Goal: Information Seeking & Learning: Find specific page/section

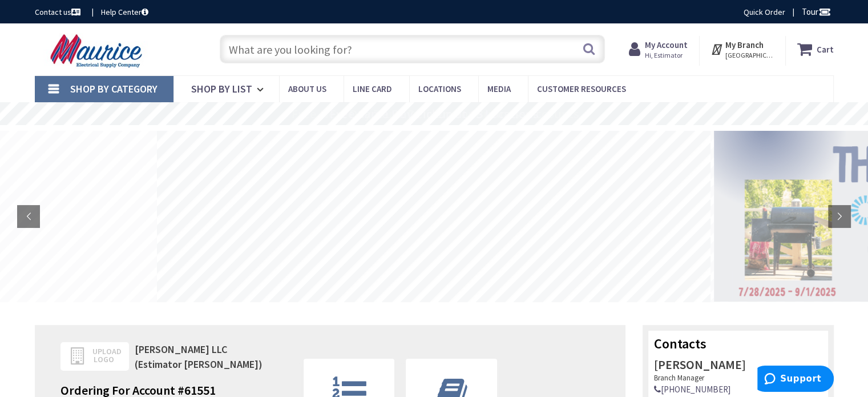
click at [323, 56] on input "text" at bounding box center [412, 49] width 385 height 29
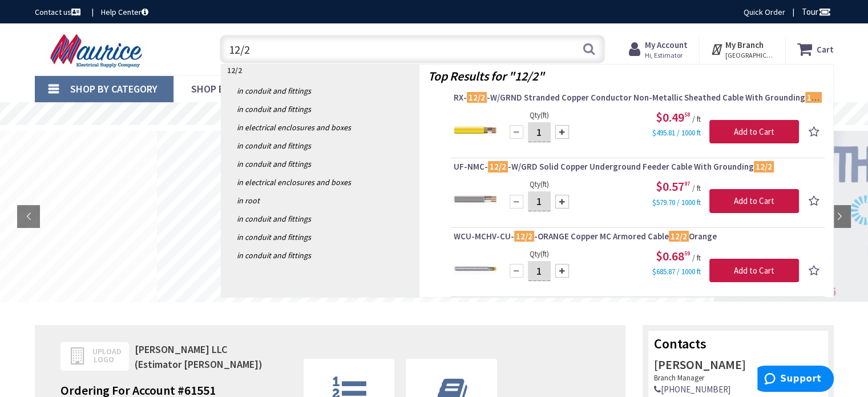
click at [280, 45] on input "12/2" at bounding box center [412, 49] width 385 height 29
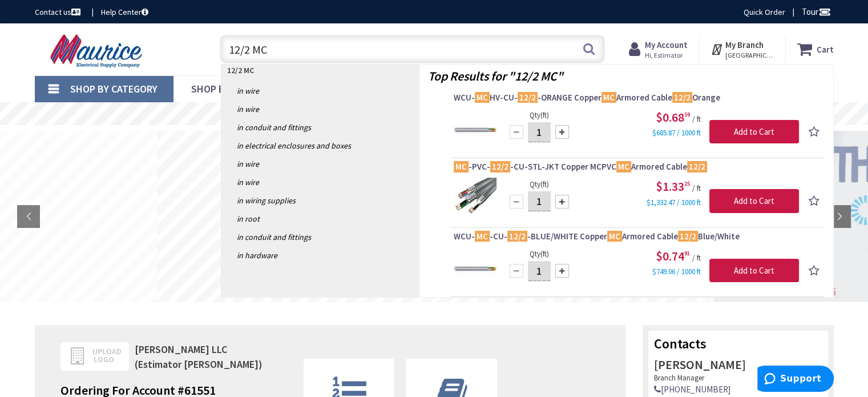
click at [301, 53] on input "12/2 MC" at bounding box center [412, 49] width 385 height 29
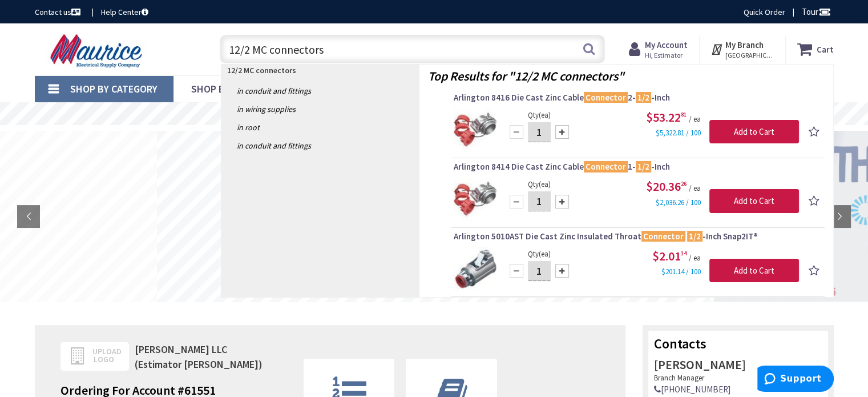
drag, startPoint x: 252, startPoint y: 42, endPoint x: 202, endPoint y: 39, distance: 50.3
click at [202, 39] on div "Toggle Nav 12/2 MC connectors 12/2 MC connectors Search Cart My Cart Close" at bounding box center [434, 49] width 817 height 38
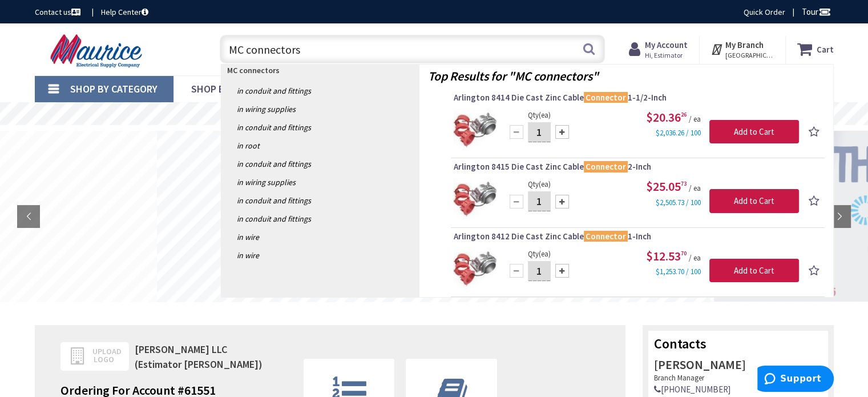
drag, startPoint x: 187, startPoint y: 41, endPoint x: 167, endPoint y: 38, distance: 20.1
click at [167, 38] on div "Toggle Nav MC connectors MC connectors Search Cart My Cart Close" at bounding box center [434, 49] width 817 height 38
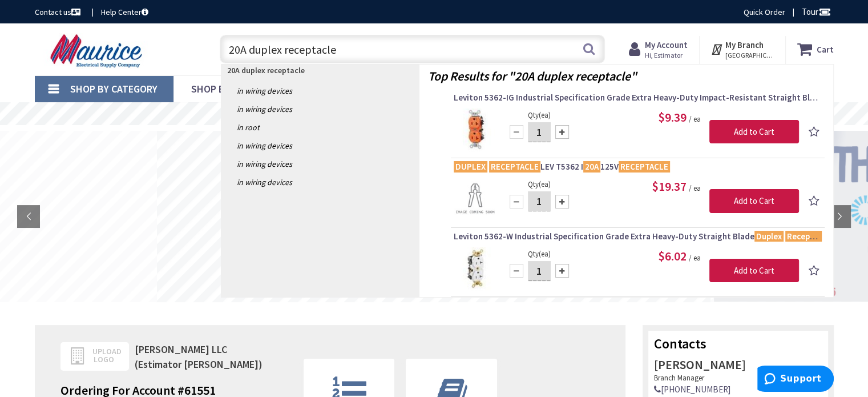
drag, startPoint x: 384, startPoint y: 51, endPoint x: 223, endPoint y: 43, distance: 161.3
click at [223, 43] on input "20A duplex receptacle" at bounding box center [412, 49] width 385 height 29
click at [359, 51] on input "20A duplex receptacle" at bounding box center [412, 49] width 385 height 29
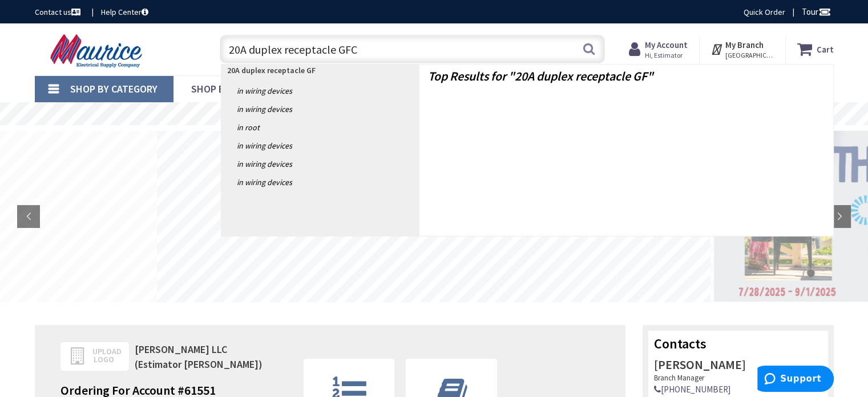
type input "20A duplex receptacle GFCI"
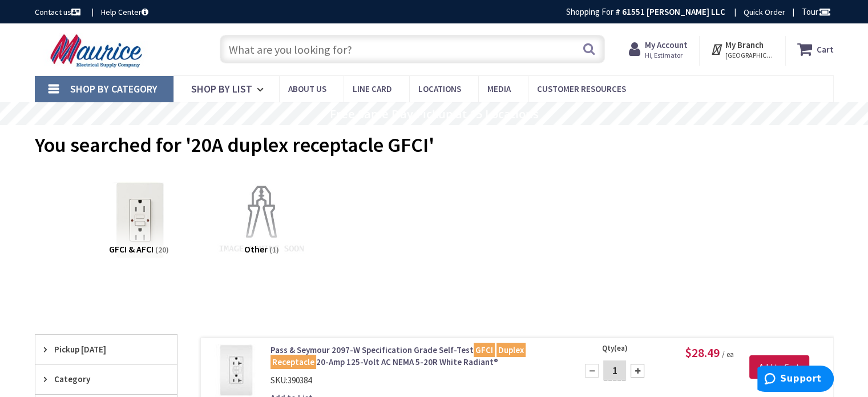
click at [307, 47] on input "text" at bounding box center [412, 49] width 385 height 29
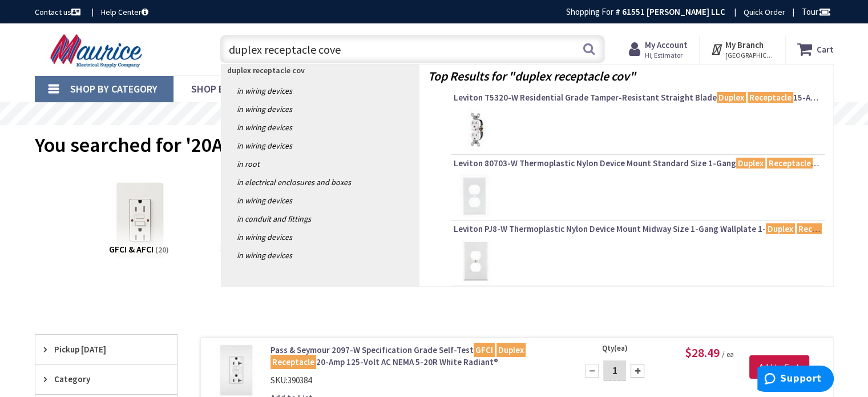
type input "duplex receptacle cover"
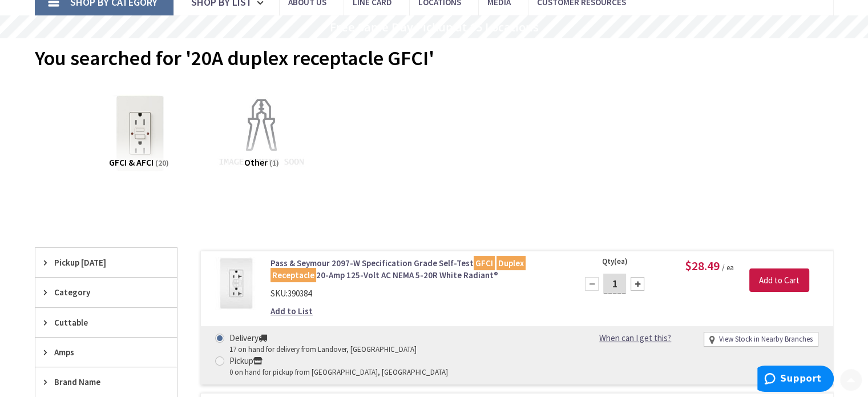
scroll to position [171, 0]
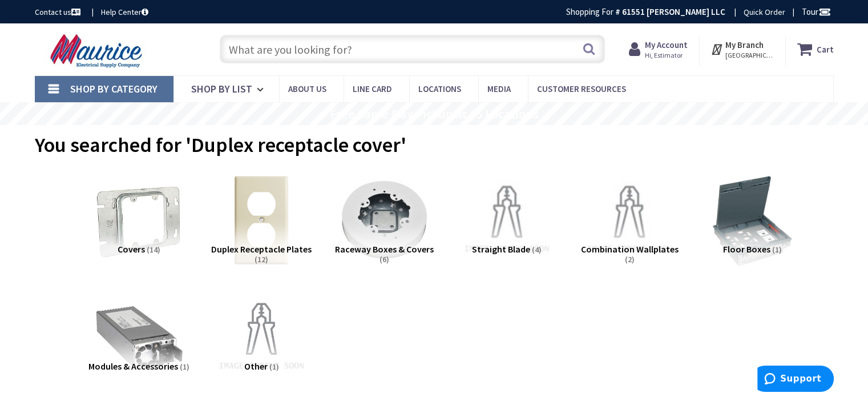
click at [362, 50] on input "text" at bounding box center [412, 49] width 385 height 29
paste input "1 gang bubble cover"
type input "1 gang bubble cover"
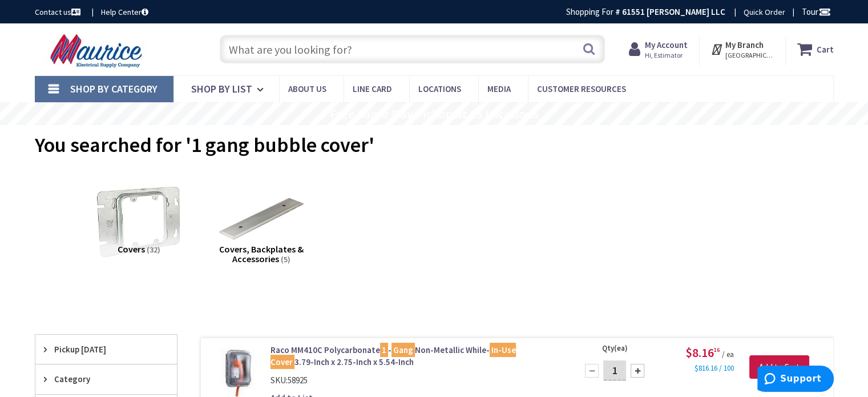
click at [381, 48] on input "text" at bounding box center [412, 49] width 385 height 29
paste input "batwing"
type input "batwing"
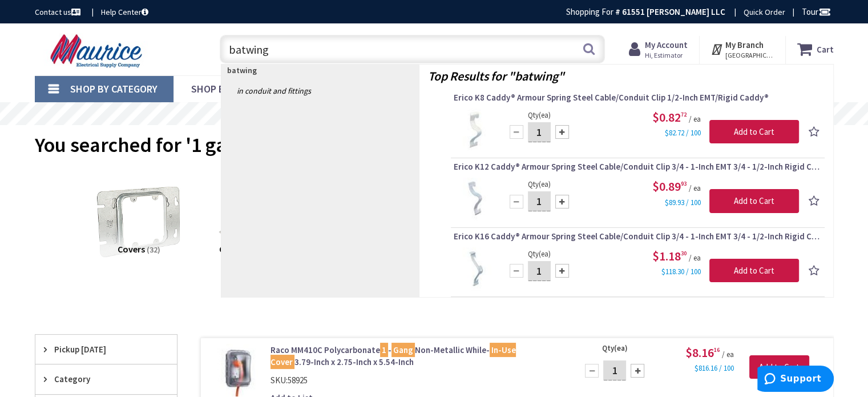
click at [293, 43] on input "batwing" at bounding box center [412, 49] width 385 height 29
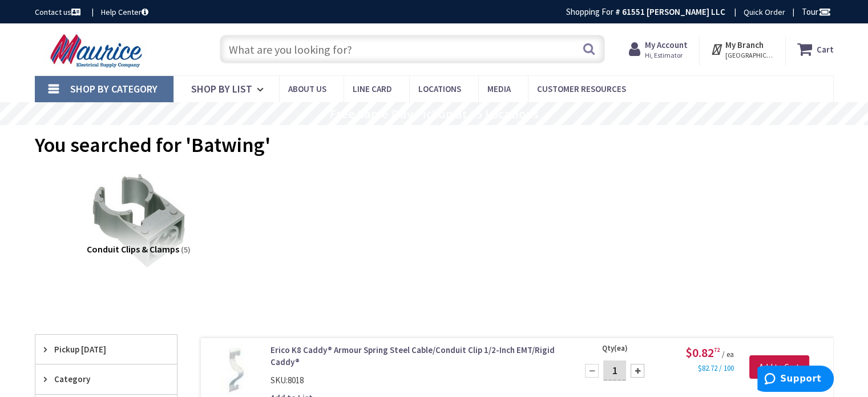
click at [317, 47] on input "text" at bounding box center [412, 49] width 385 height 29
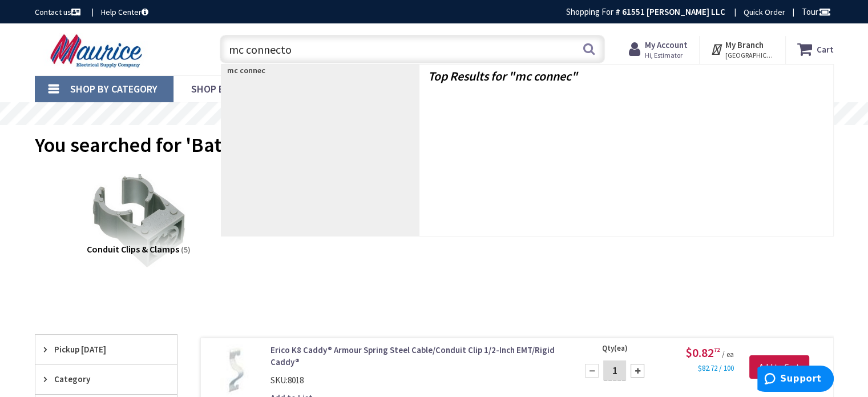
type input "mc connector"
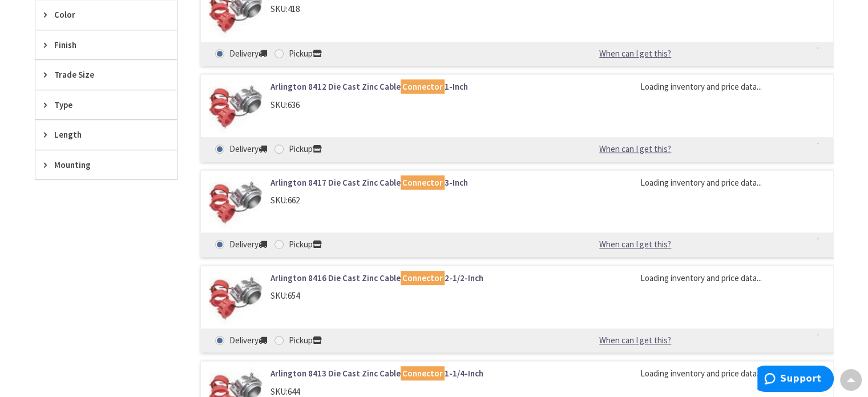
scroll to position [457, 0]
